Goal: Navigation & Orientation: Locate item on page

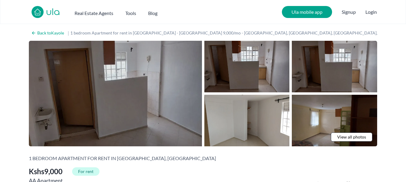
click at [112, 108] on img at bounding box center [115, 94] width 173 height 106
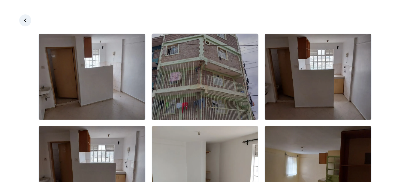
click at [190, 76] on img at bounding box center [205, 77] width 107 height 86
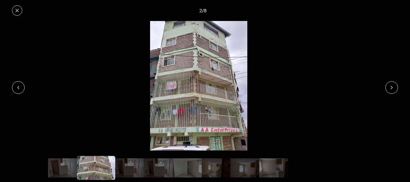
click at [295, 67] on img at bounding box center [199, 85] width 398 height 129
click at [393, 87] on icon at bounding box center [392, 87] width 5 height 5
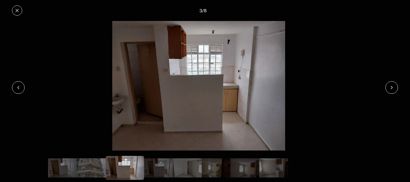
click at [393, 87] on icon at bounding box center [392, 87] width 5 height 5
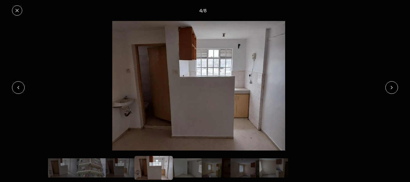
click at [393, 87] on icon at bounding box center [392, 87] width 5 height 5
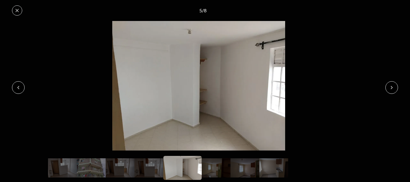
click at [393, 87] on icon at bounding box center [392, 87] width 5 height 5
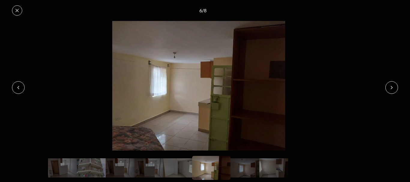
click at [393, 87] on icon at bounding box center [392, 87] width 5 height 5
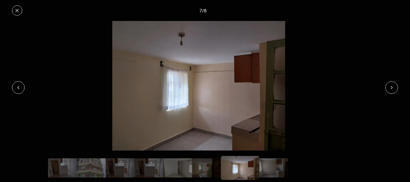
click at [393, 87] on icon at bounding box center [392, 87] width 5 height 5
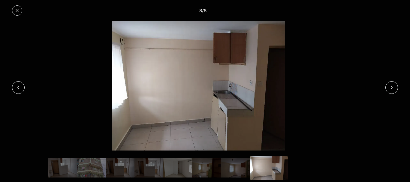
click at [393, 87] on icon at bounding box center [392, 87] width 5 height 5
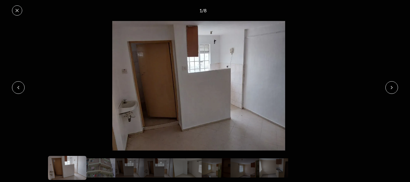
click at [393, 87] on icon at bounding box center [392, 87] width 5 height 5
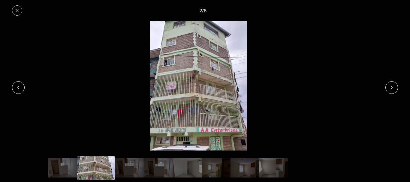
click at [17, 12] on icon at bounding box center [17, 10] width 5 height 5
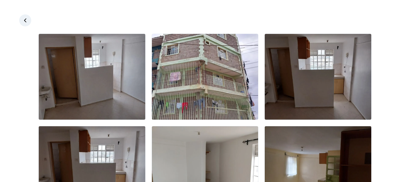
scroll to position [137, 0]
